Goal: Task Accomplishment & Management: Complete application form

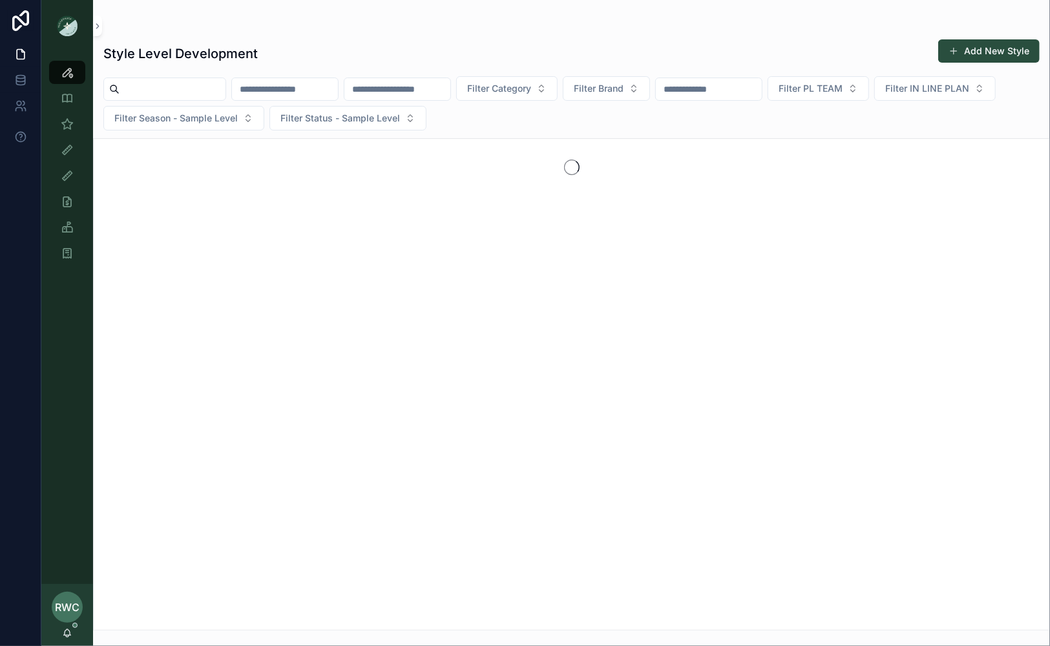
click at [417, 91] on input "scrollable content" at bounding box center [397, 89] width 106 height 18
drag, startPoint x: 425, startPoint y: 87, endPoint x: 311, endPoint y: 83, distance: 114.4
click at [311, 83] on div "****** Filter Category Filter Brand Filter PL TEAM Filter IN LINE PLAN Filter S…" at bounding box center [571, 103] width 957 height 54
click at [417, 87] on input "******" at bounding box center [397, 89] width 106 height 18
type input "******"
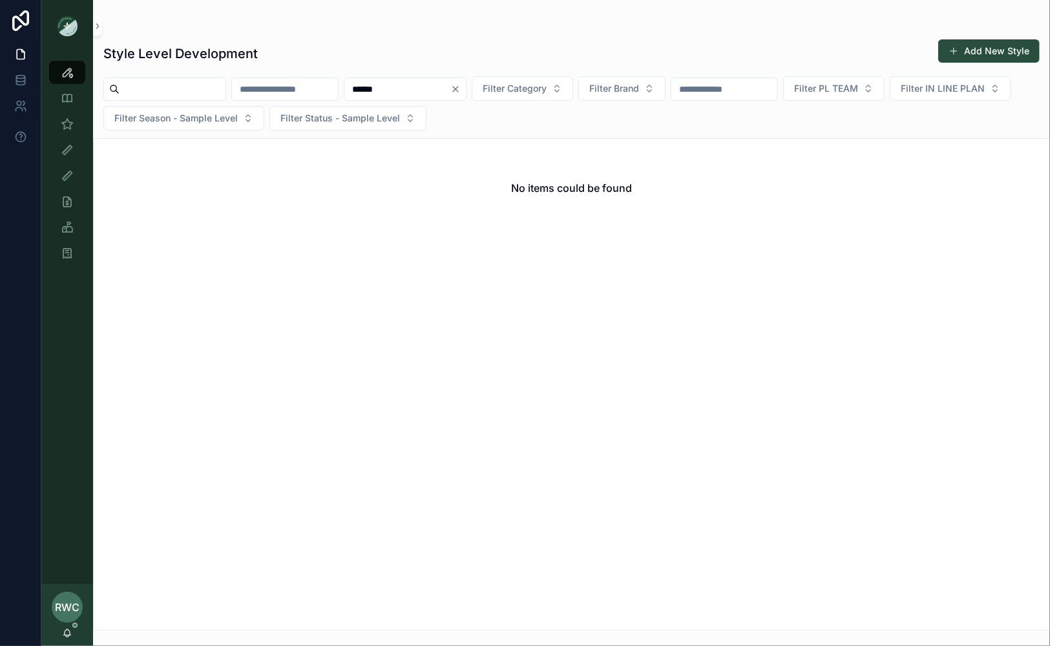
click at [990, 55] on button "Add New Style" at bounding box center [988, 50] width 101 height 23
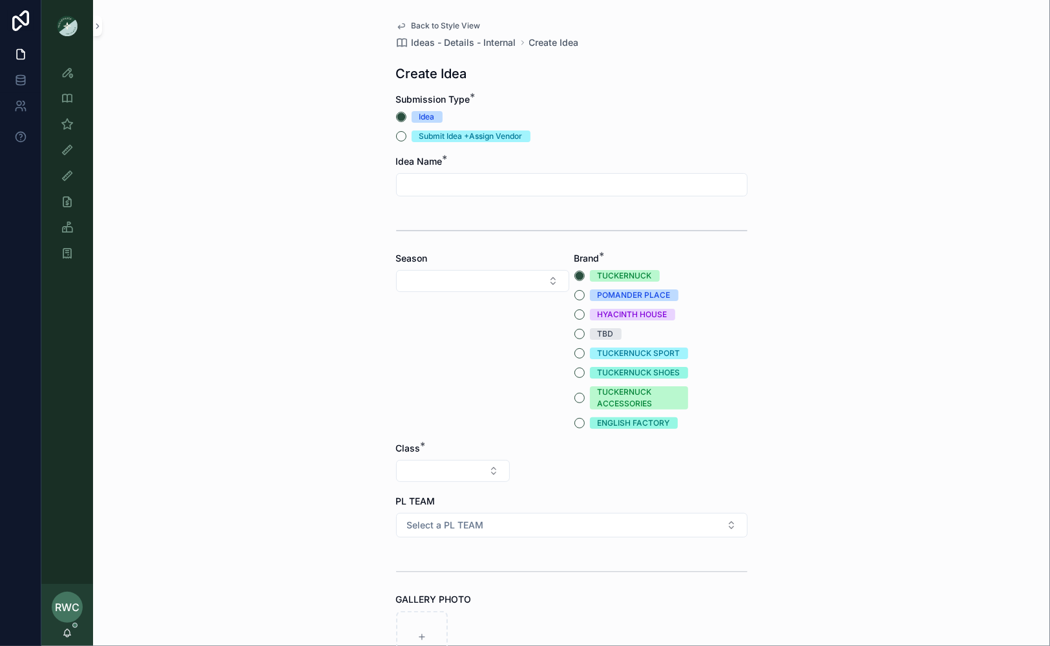
click at [471, 184] on input "scrollable content" at bounding box center [572, 185] width 350 height 18
type input "**********"
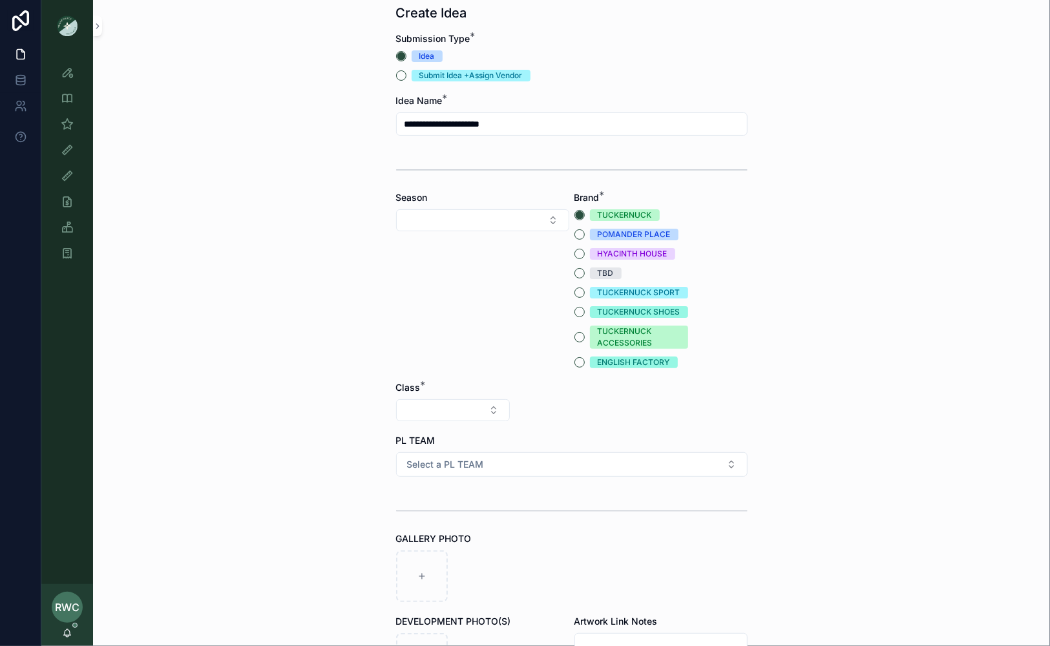
scroll to position [63, 0]
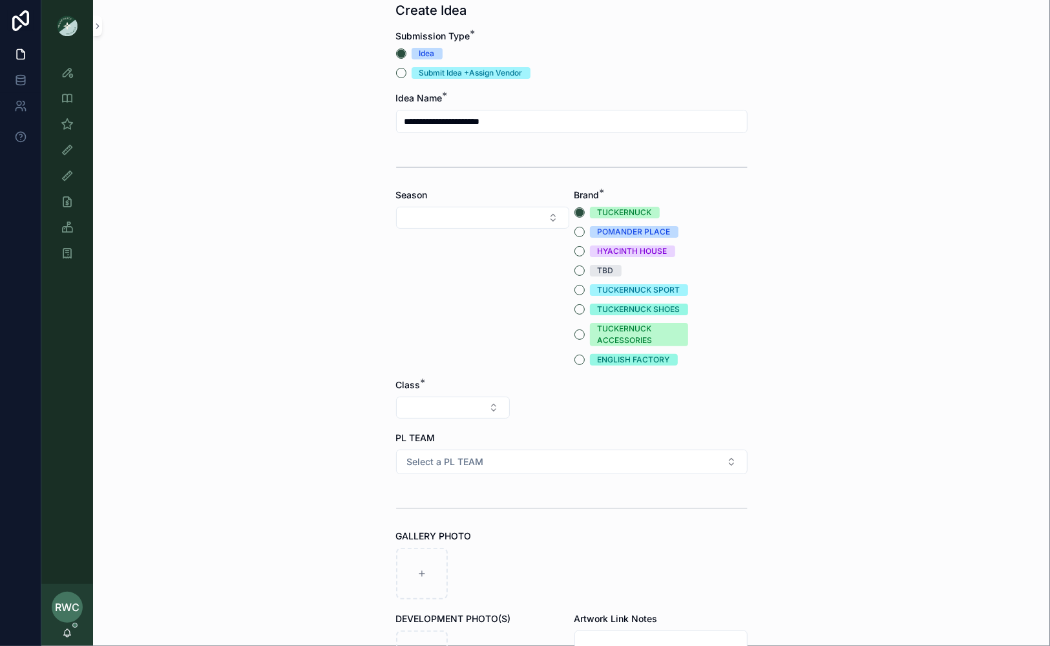
click at [458, 213] on button "Select Button" at bounding box center [482, 218] width 173 height 22
click at [448, 329] on div "PS26" at bounding box center [483, 332] width 180 height 21
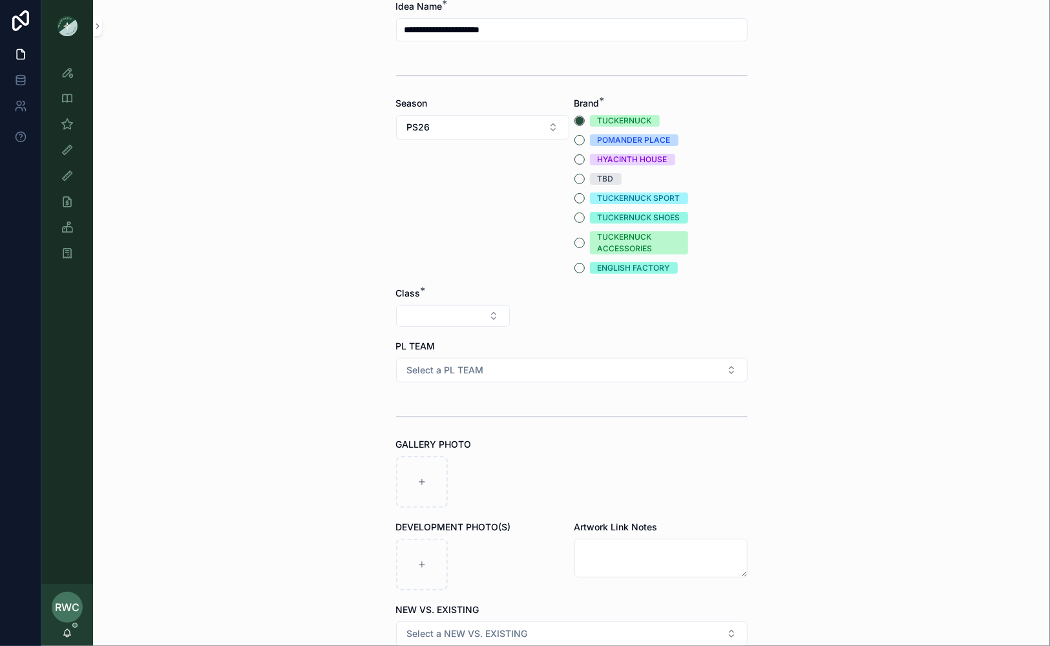
scroll to position [156, 0]
click at [580, 196] on button "TUCKERNUCK SPORT" at bounding box center [579, 198] width 10 height 10
click at [454, 315] on button "Select Button" at bounding box center [453, 315] width 114 height 22
click at [427, 428] on div "Clothing" at bounding box center [453, 427] width 180 height 21
click at [569, 310] on button "Select Button" at bounding box center [572, 315] width 114 height 22
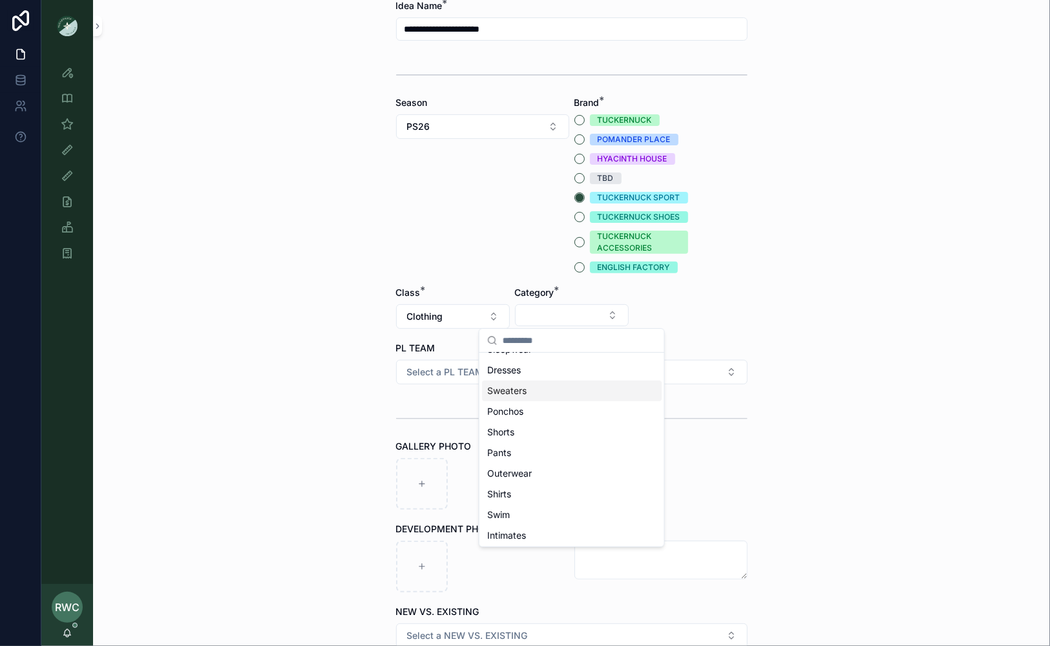
scroll to position [80, 0]
click at [547, 475] on div "Outerwear" at bounding box center [572, 471] width 180 height 21
click at [687, 309] on button "Select Button" at bounding box center [691, 315] width 114 height 22
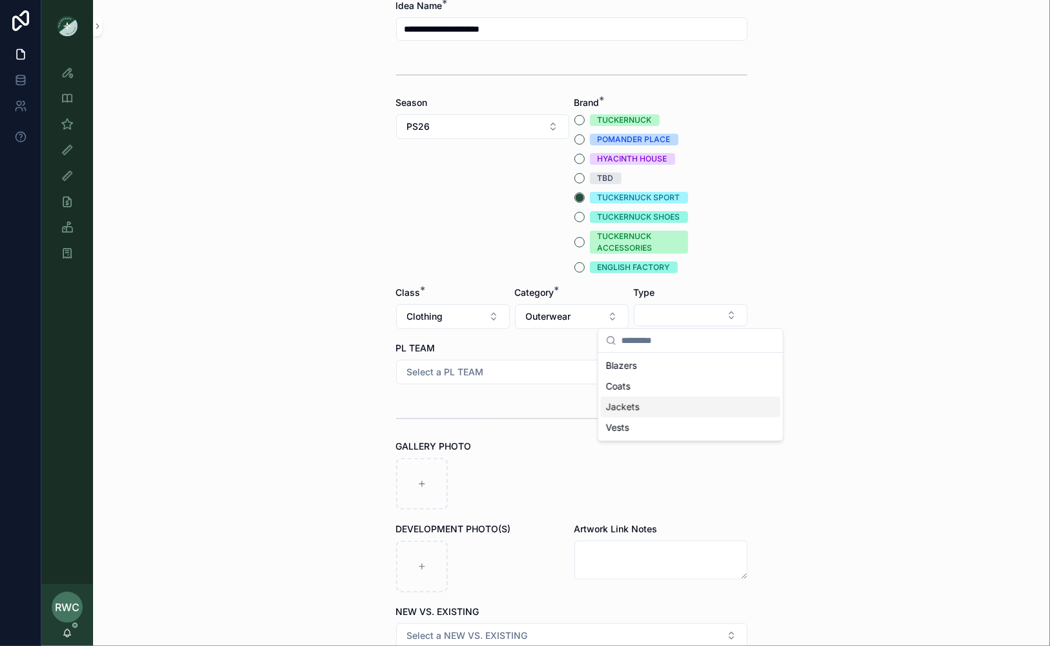
click at [655, 404] on div "Jackets" at bounding box center [691, 407] width 180 height 21
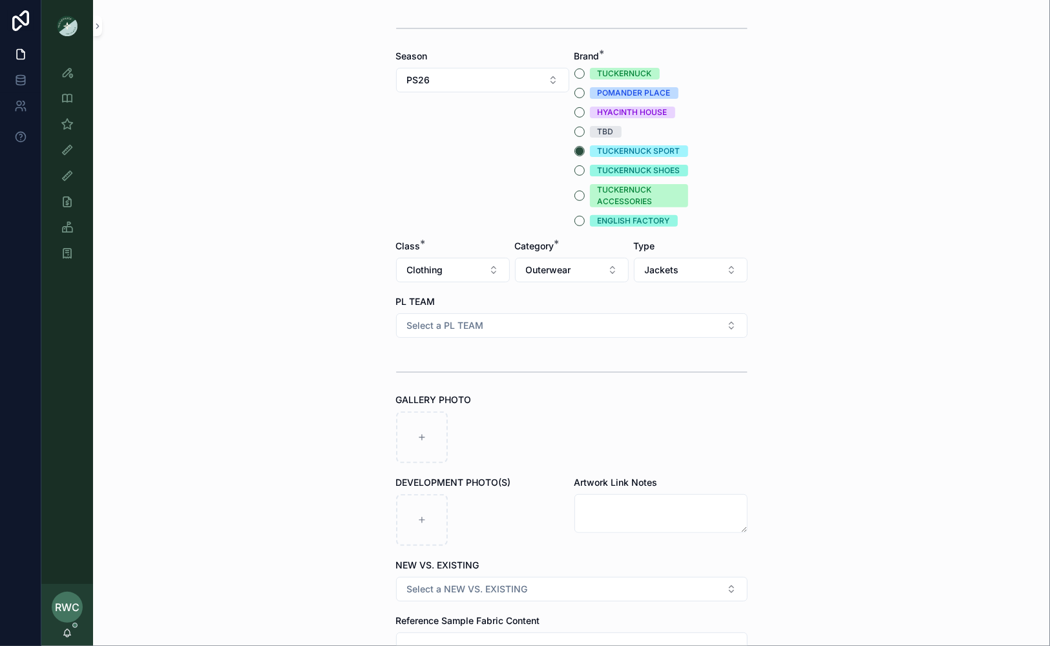
scroll to position [220, 0]
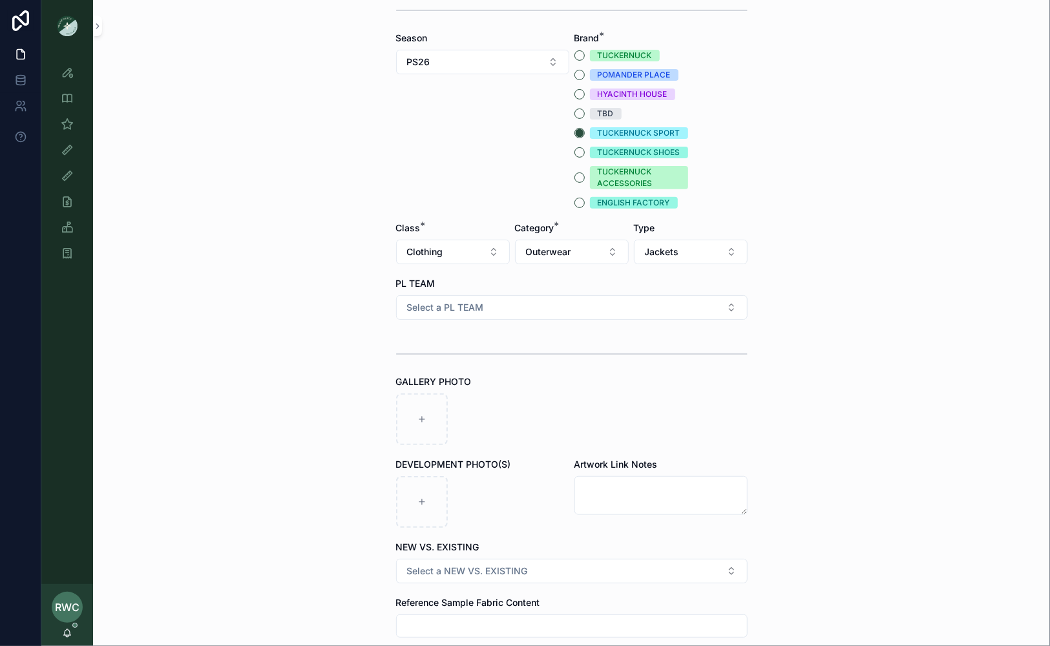
click at [460, 306] on span "Select a PL TEAM" at bounding box center [445, 307] width 77 height 13
click at [503, 379] on div "[GEOGRAPHIC_DATA]" at bounding box center [534, 377] width 79 height 12
click at [273, 357] on div "**********" at bounding box center [571, 103] width 957 height 646
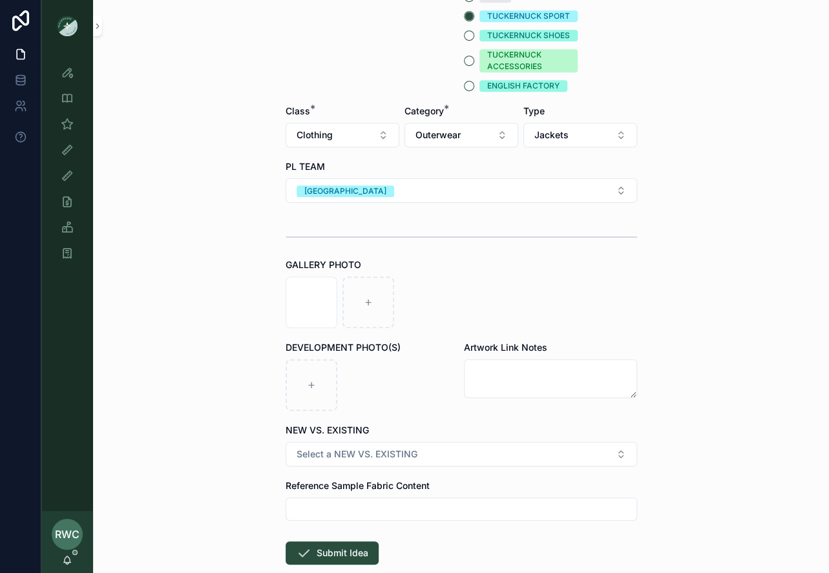
scroll to position [410, 0]
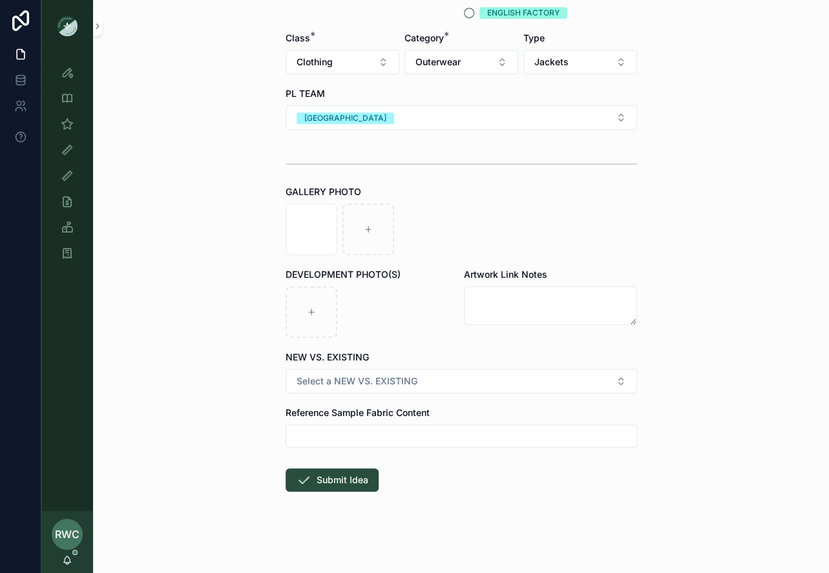
click at [349, 375] on span "Select a NEW VS. EXISTING" at bounding box center [357, 381] width 121 height 13
click at [399, 428] on div "NEW DEVELOPMENT" at bounding box center [423, 432] width 78 height 12
click at [335, 477] on button "Submit Idea" at bounding box center [332, 479] width 93 height 23
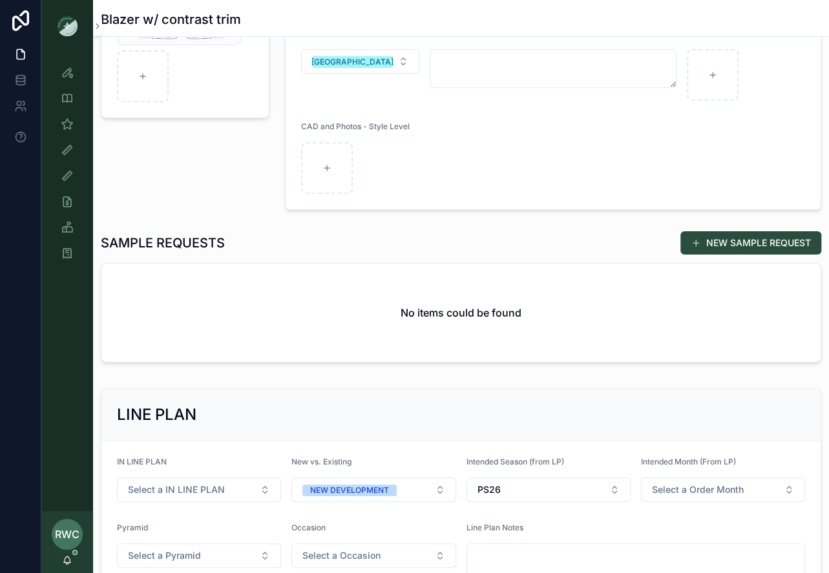
scroll to position [236, 0]
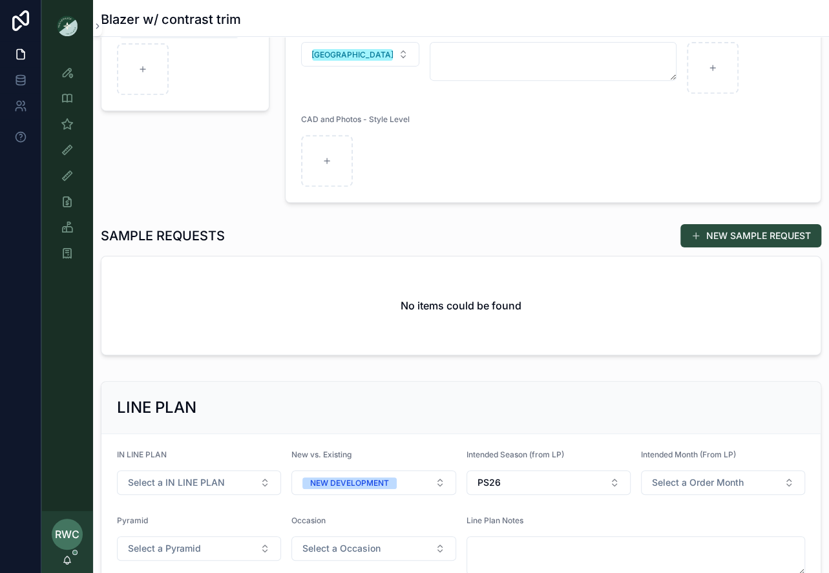
click at [724, 236] on button "NEW SAMPLE REQUEST" at bounding box center [750, 235] width 141 height 23
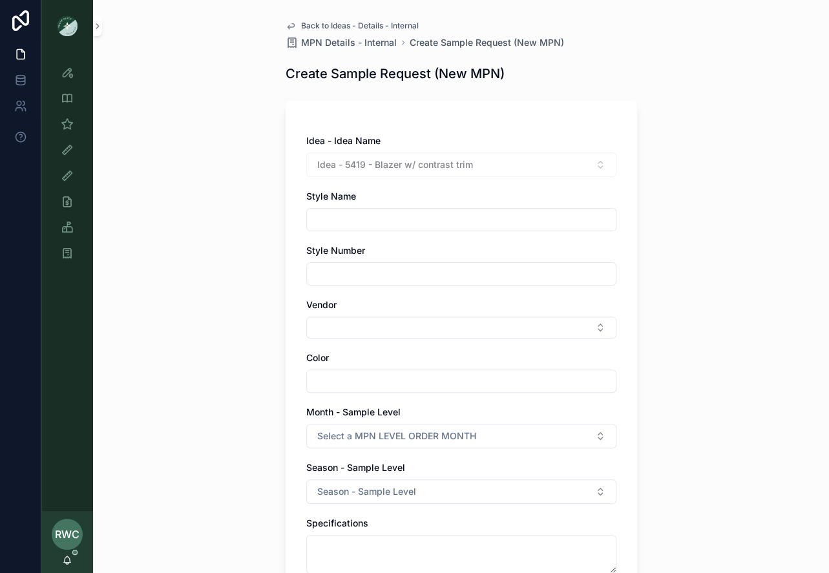
click at [346, 209] on div "scrollable content" at bounding box center [461, 219] width 310 height 23
click at [337, 215] on input "scrollable content" at bounding box center [461, 220] width 309 height 18
type input "**********"
click at [362, 275] on input "scrollable content" at bounding box center [461, 274] width 309 height 18
type input "*"
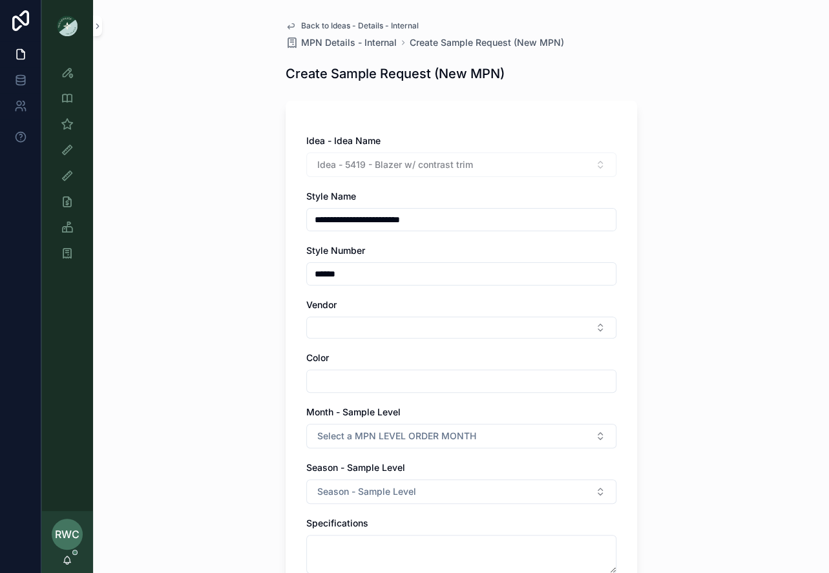
type input "******"
click at [335, 324] on button "Select Button" at bounding box center [461, 328] width 310 height 22
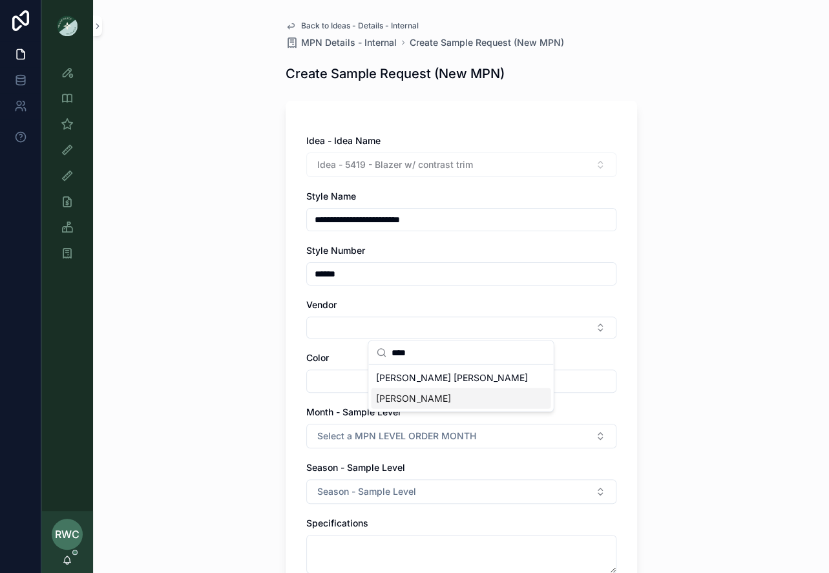
type input "****"
click at [405, 404] on span "[PERSON_NAME]" at bounding box center [413, 398] width 74 height 13
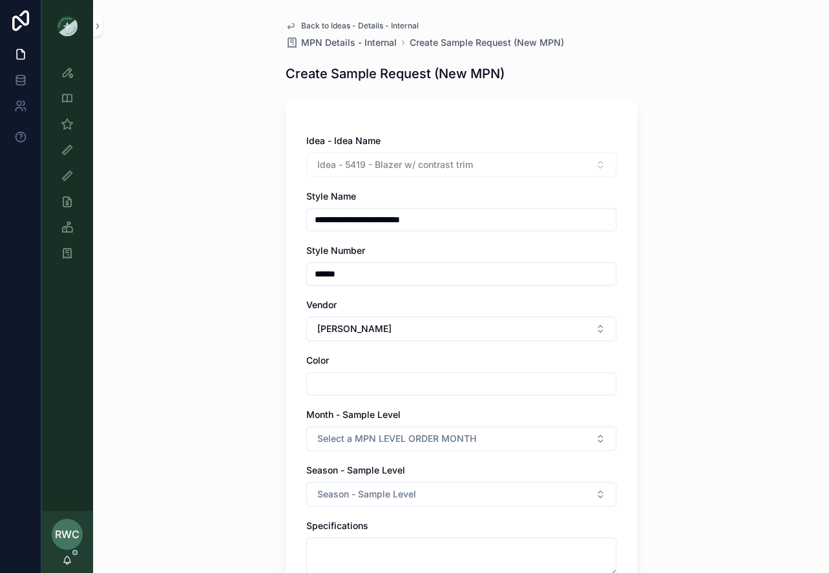
click at [352, 386] on input "scrollable content" at bounding box center [461, 384] width 309 height 18
type input "*****"
click at [181, 280] on div "**********" at bounding box center [461, 286] width 736 height 573
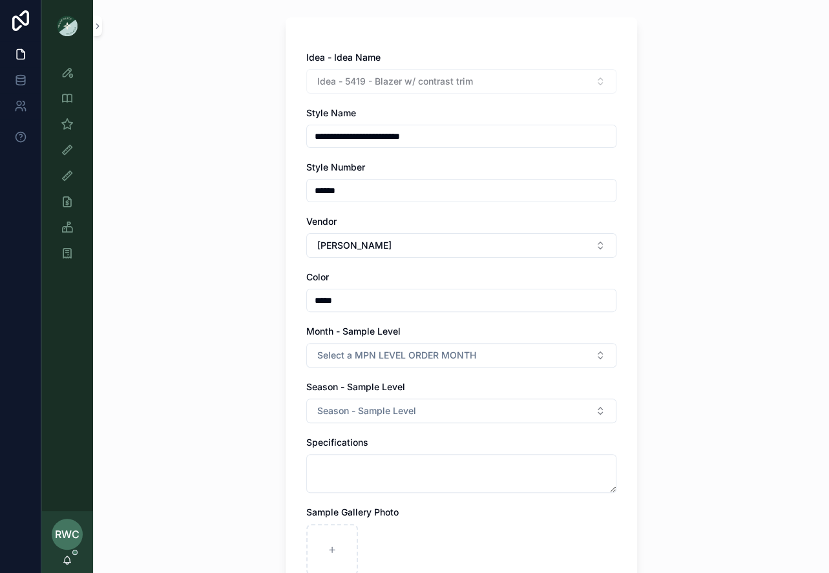
scroll to position [182, 0]
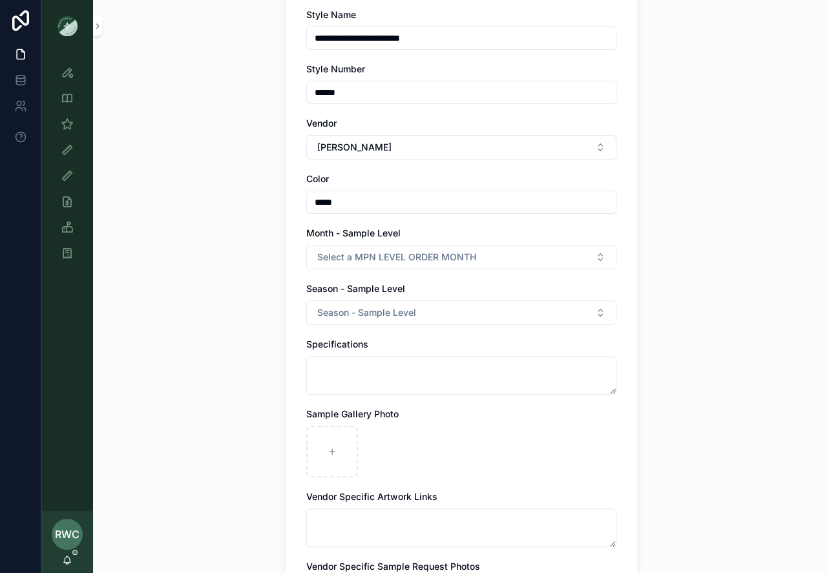
click at [337, 254] on span "Select a MPN LEVEL ORDER MONTH" at bounding box center [396, 257] width 159 height 13
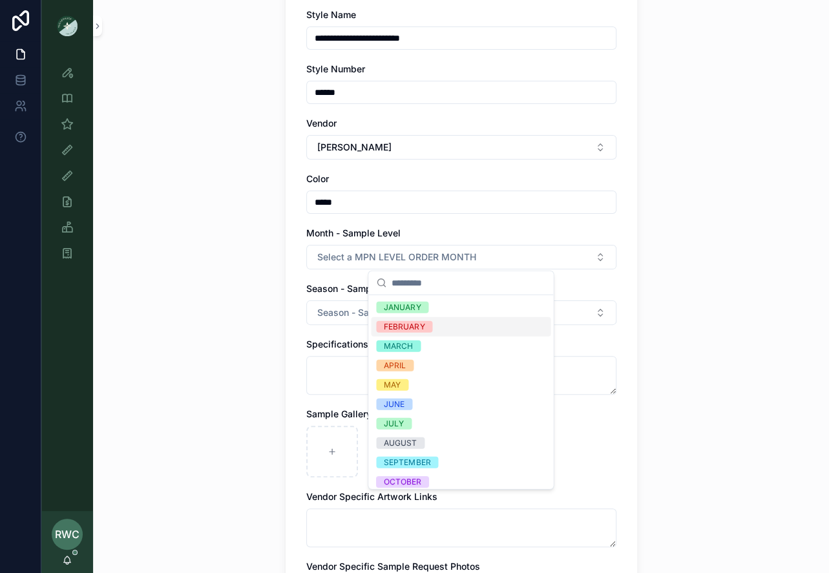
click at [401, 322] on div "FEBRUARY" at bounding box center [404, 327] width 41 height 12
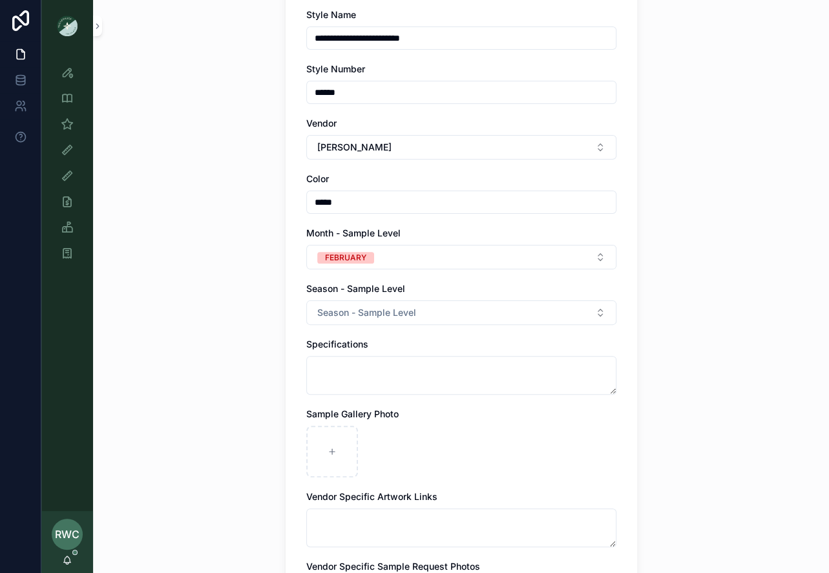
click at [335, 307] on span "Season - Sample Level" at bounding box center [366, 312] width 99 height 13
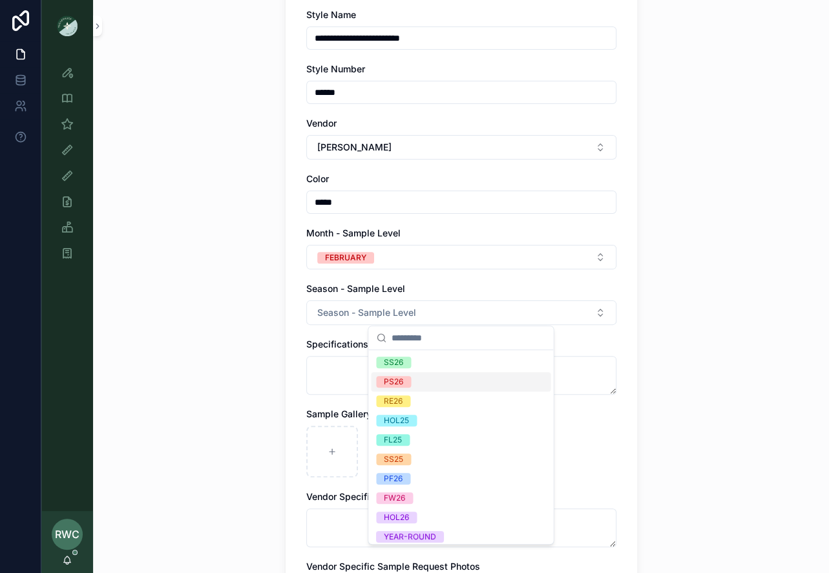
click at [414, 382] on div "PS26" at bounding box center [461, 381] width 180 height 19
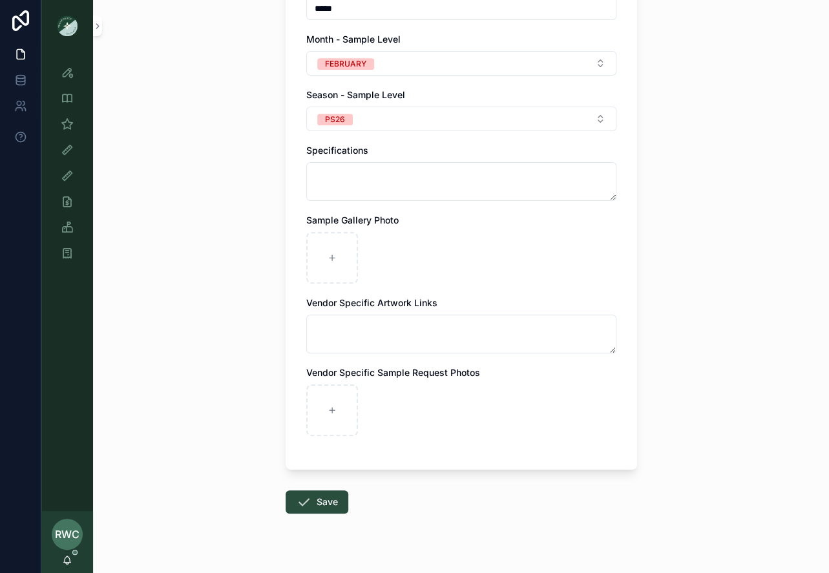
scroll to position [376, 0]
click at [308, 497] on icon "scrollable content" at bounding box center [304, 502] width 16 height 16
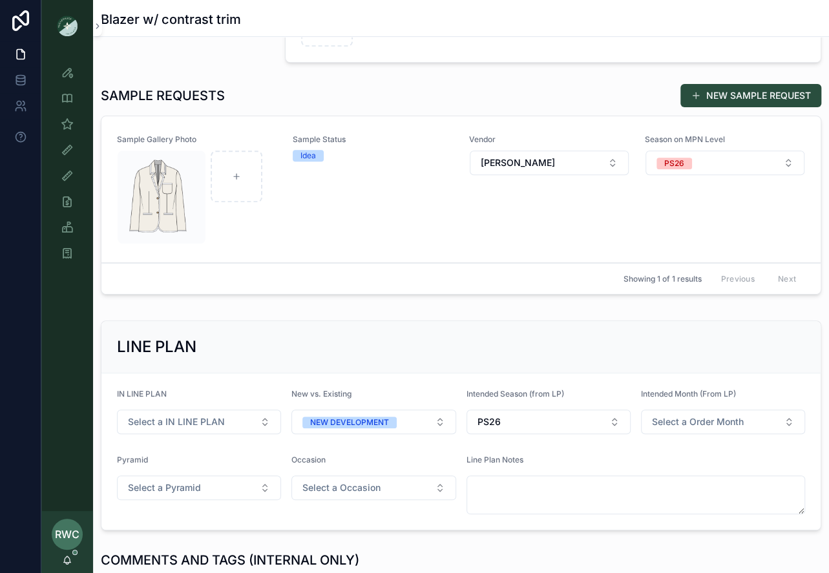
click at [319, 165] on div "Sample Status Idea" at bounding box center [373, 189] width 160 height 110
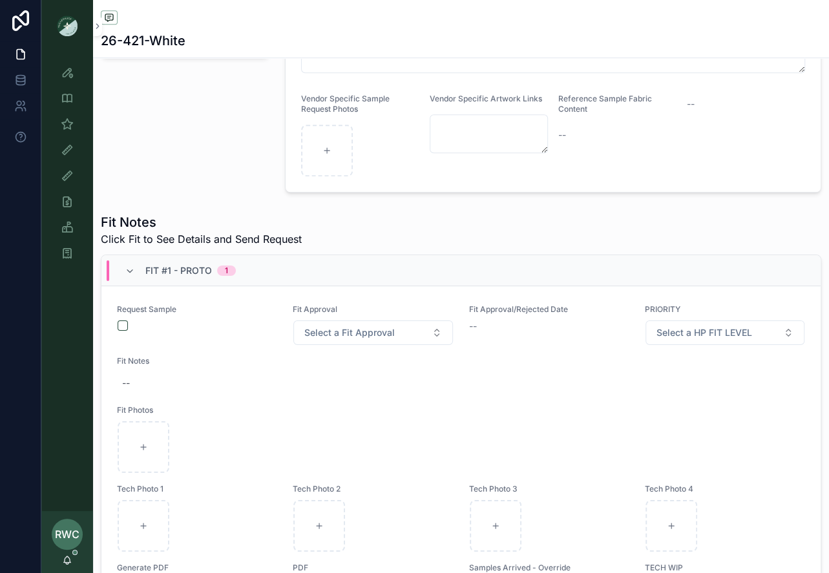
scroll to position [13, 0]
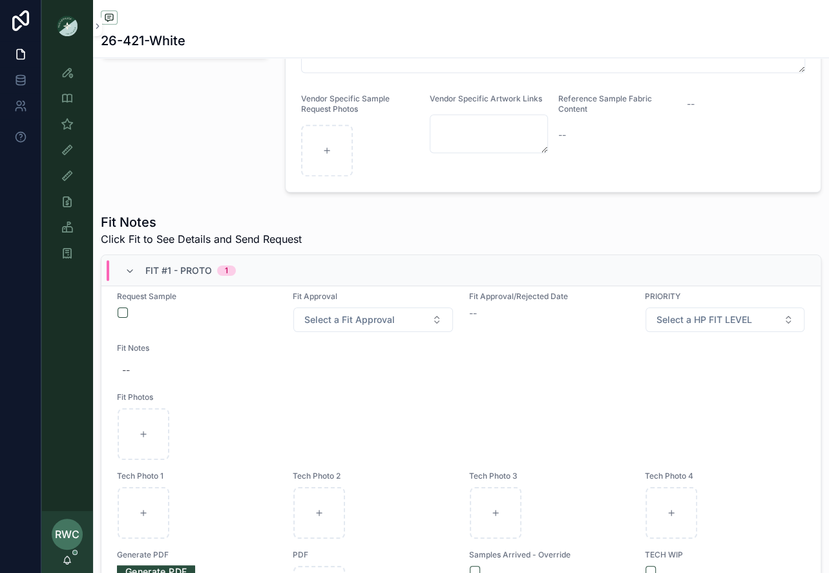
click at [124, 308] on div "scrollable content" at bounding box center [197, 313] width 159 height 10
click at [123, 311] on button "scrollable content" at bounding box center [123, 313] width 10 height 10
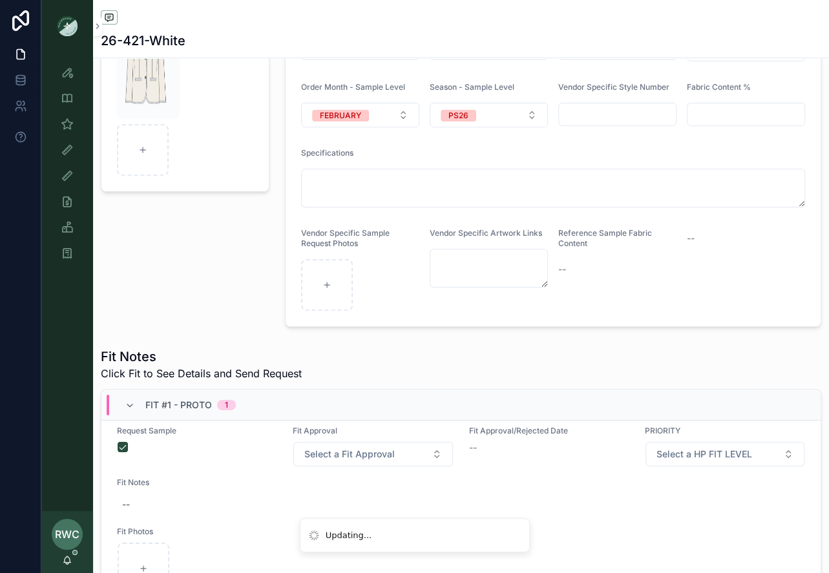
scroll to position [0, 0]
